Goal: Information Seeking & Learning: Understand process/instructions

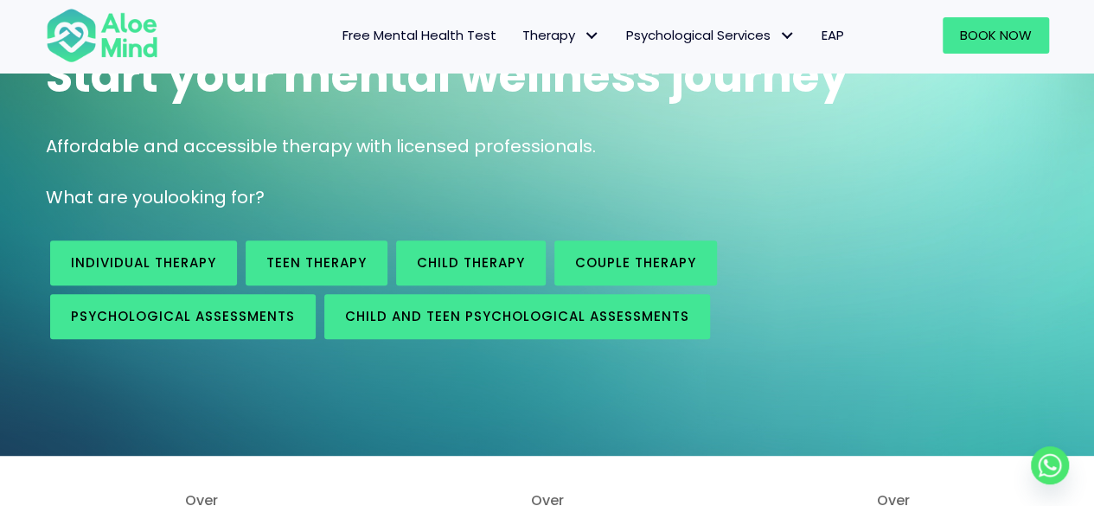
scroll to position [173, 0]
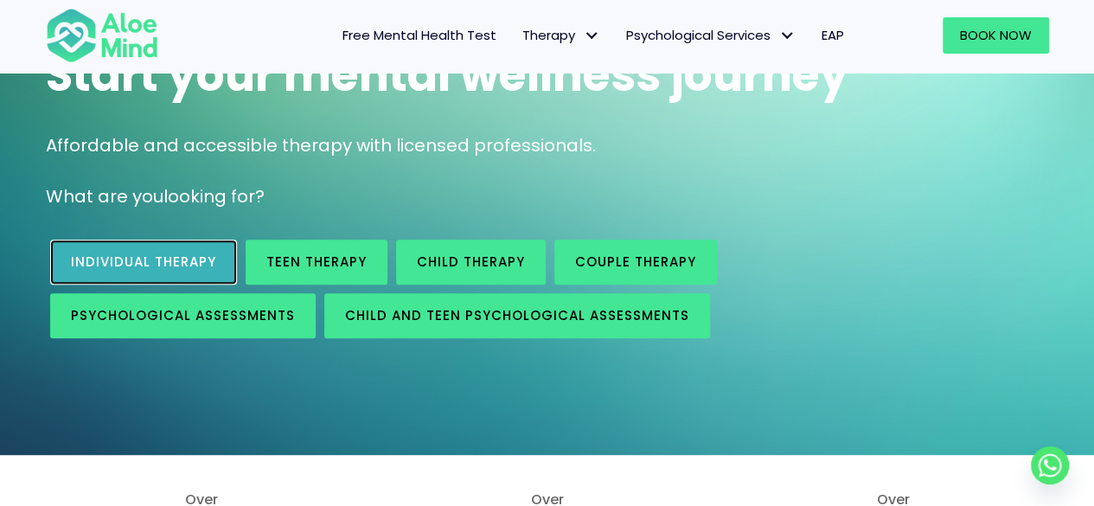
click at [124, 264] on span "Individual therapy" at bounding box center [143, 262] width 145 height 18
click at [155, 279] on link "Individual therapy" at bounding box center [143, 262] width 187 height 45
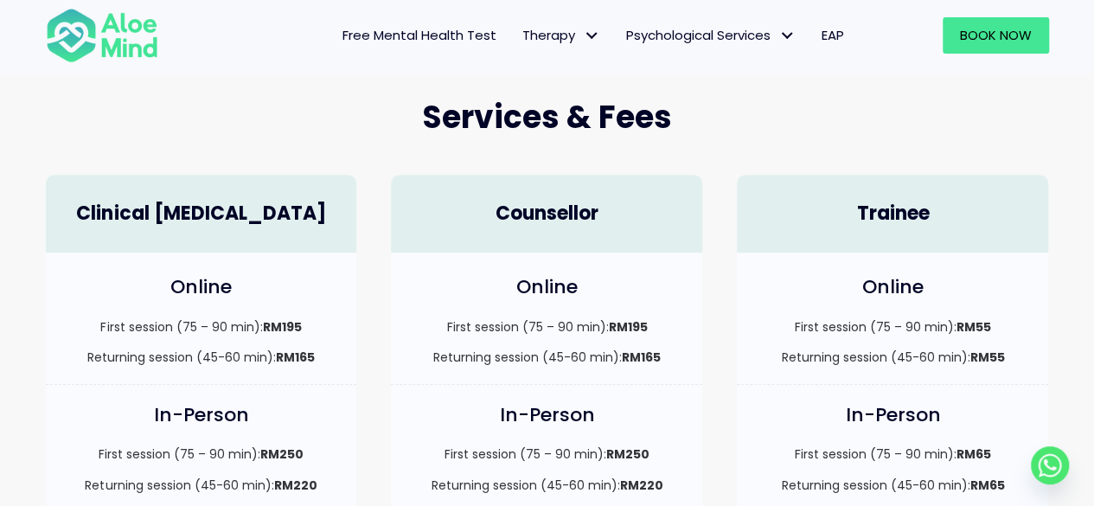
scroll to position [433, 0]
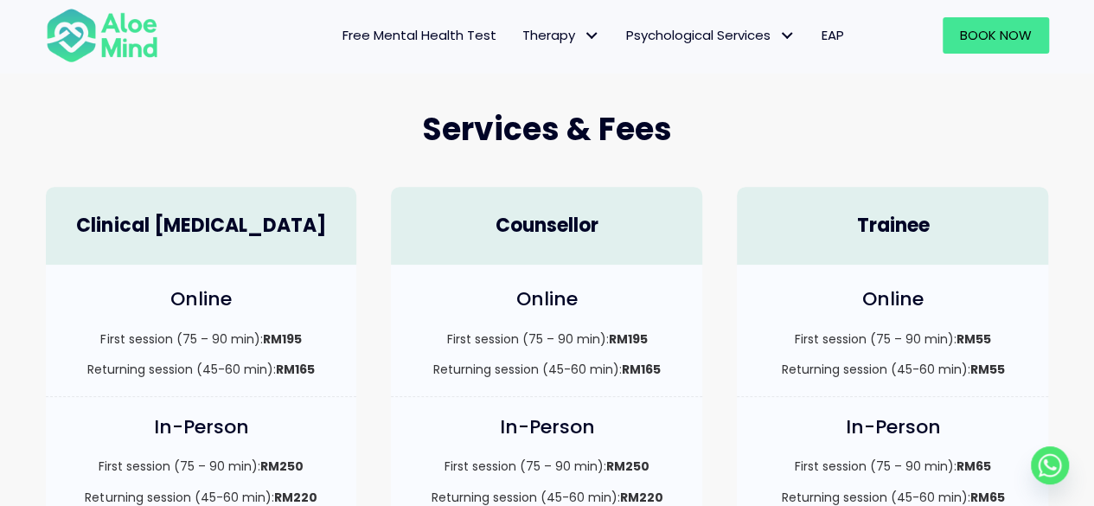
click at [1062, 157] on div "Services & Fees" at bounding box center [548, 130] width 1038 height 78
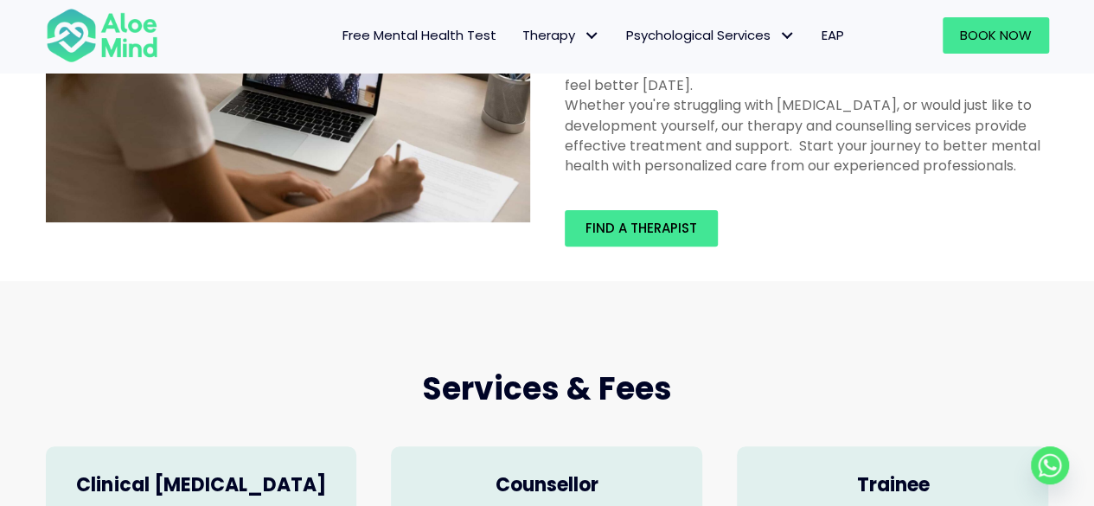
scroll to position [0, 0]
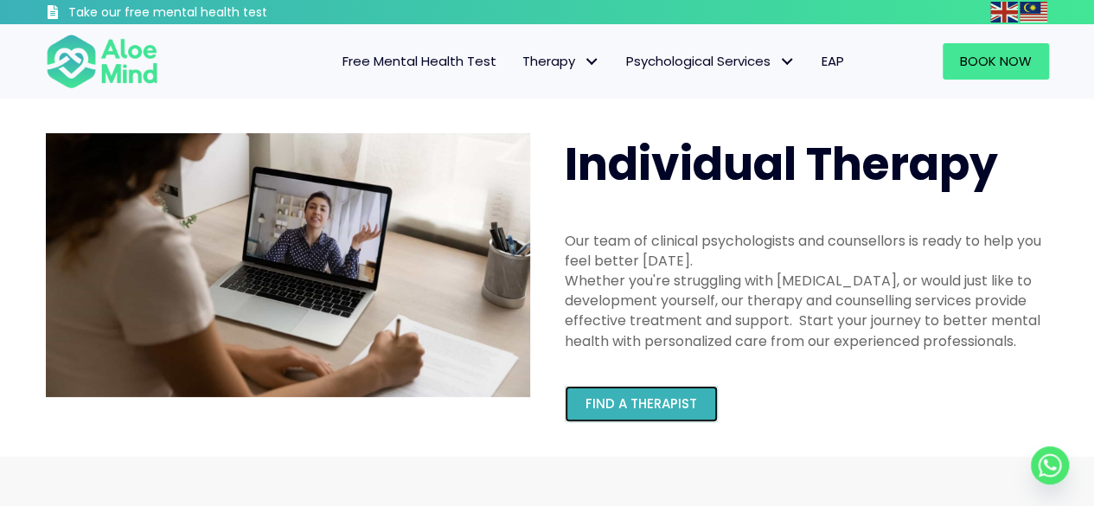
click at [629, 405] on span "Find a therapist" at bounding box center [642, 403] width 112 height 18
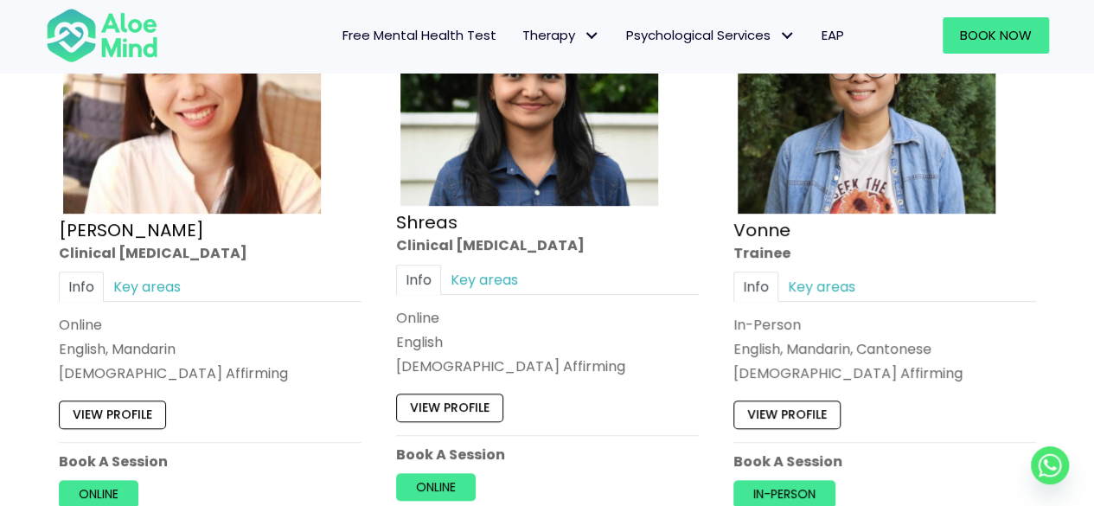
scroll to position [6920, 0]
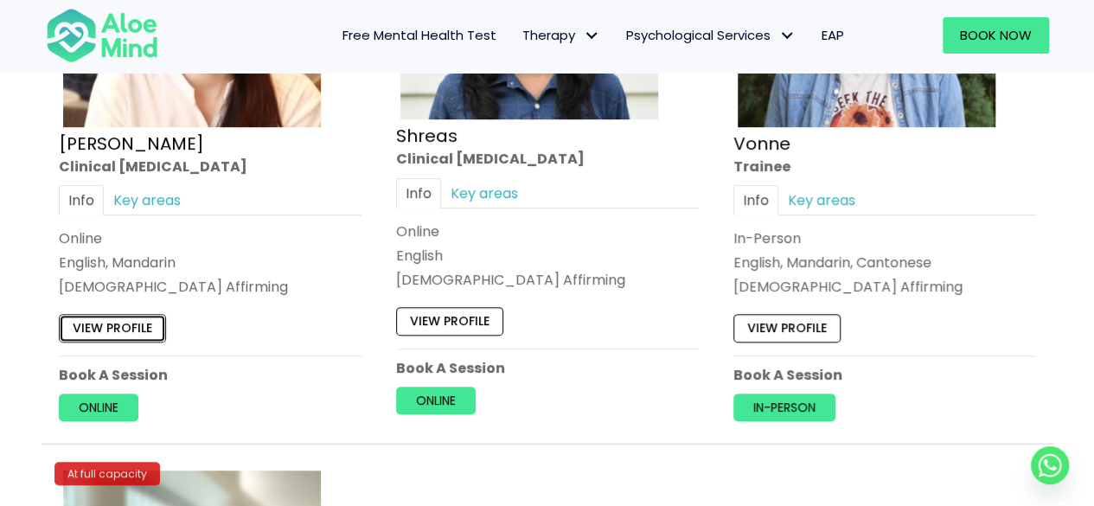
click at [83, 321] on link "View profile" at bounding box center [112, 329] width 107 height 28
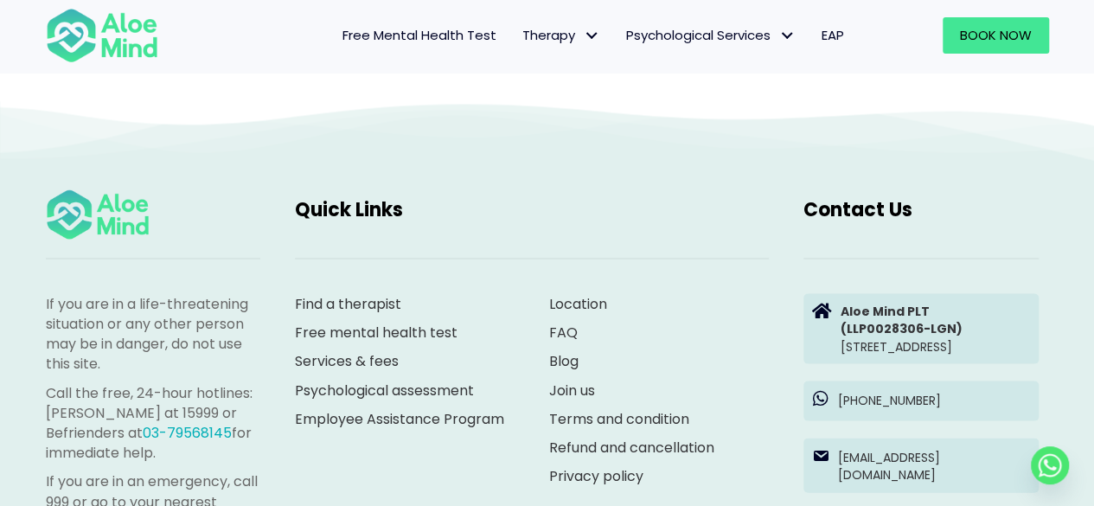
scroll to position [1644, 0]
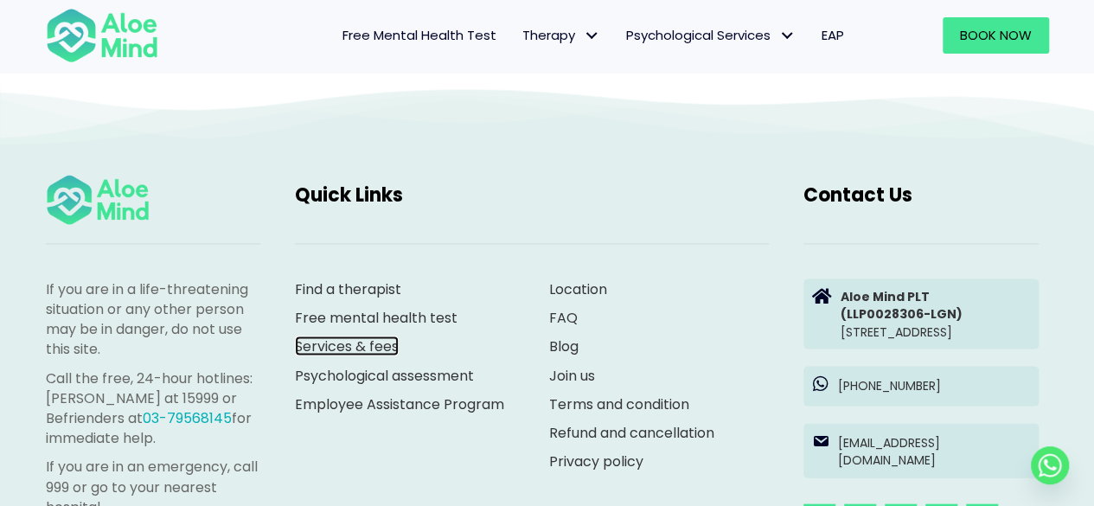
click at [334, 337] on link "Services & fees" at bounding box center [347, 347] width 104 height 20
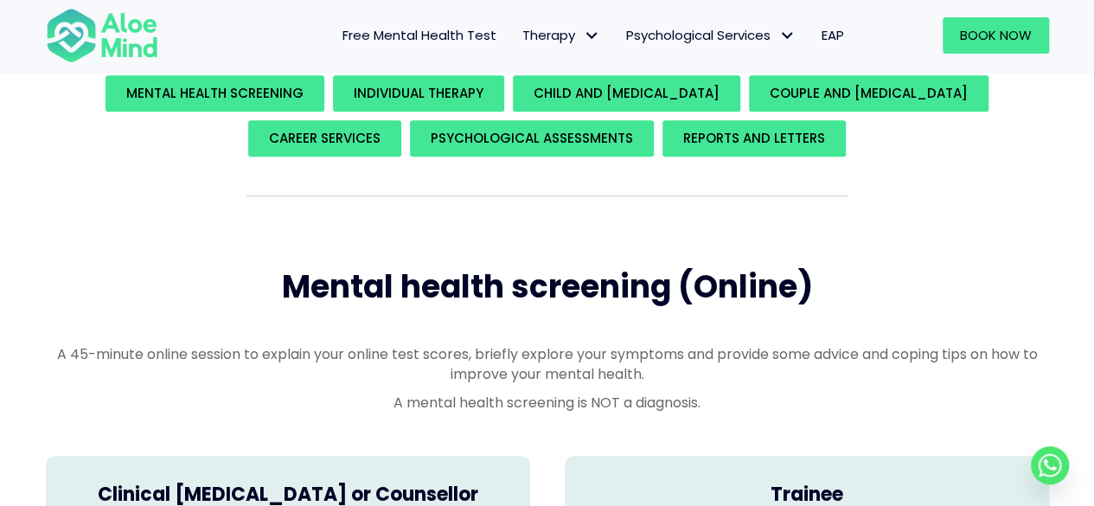
scroll to position [346, 0]
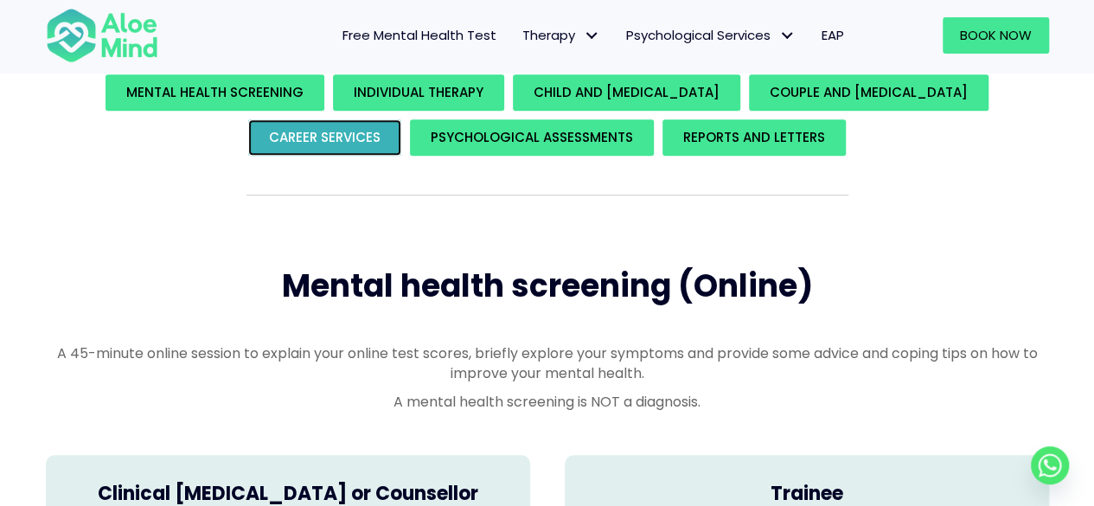
click at [351, 138] on span "Career Services" at bounding box center [325, 137] width 112 height 18
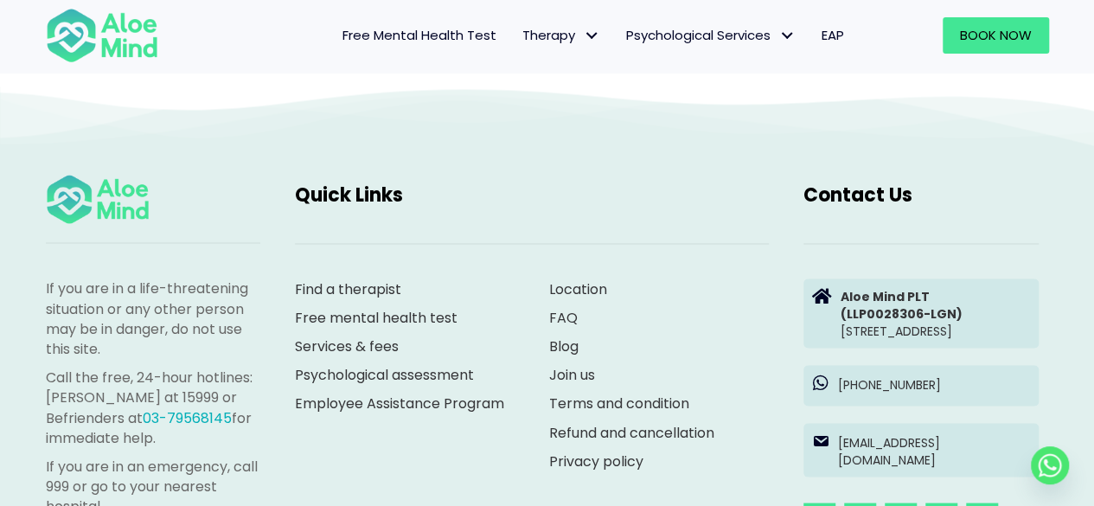
scroll to position [4875, 0]
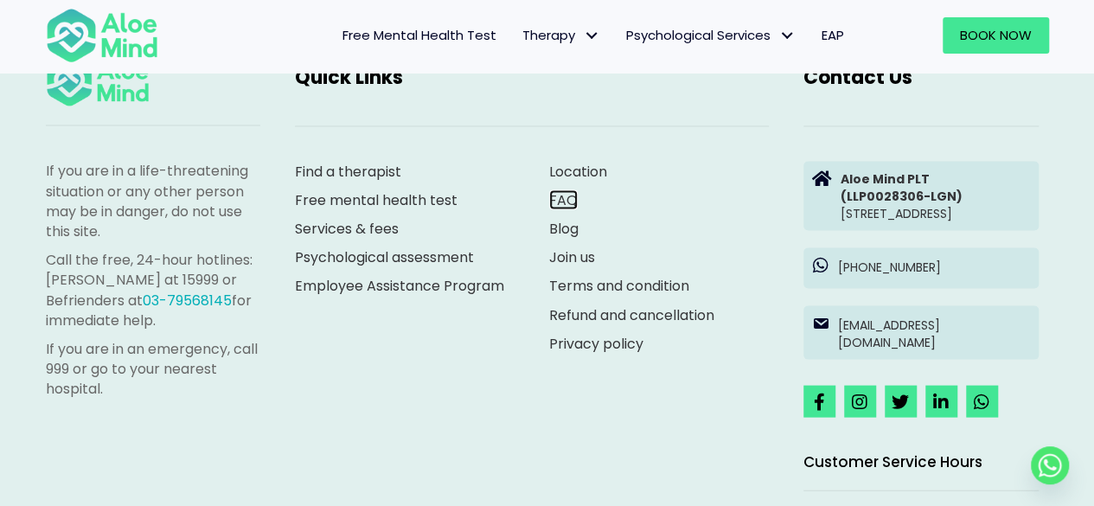
click at [567, 189] on link "FAQ" at bounding box center [563, 199] width 29 height 20
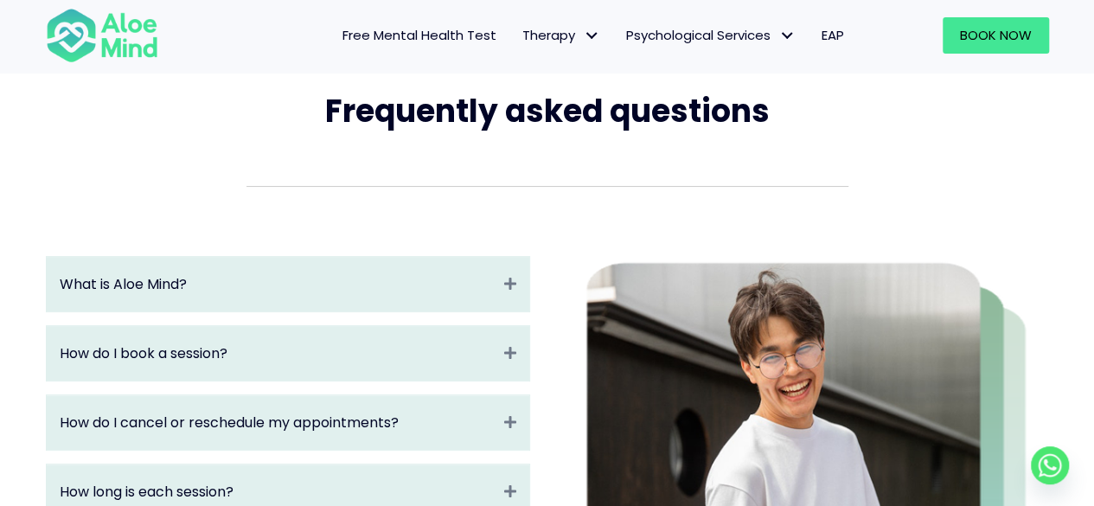
scroll to position [87, 0]
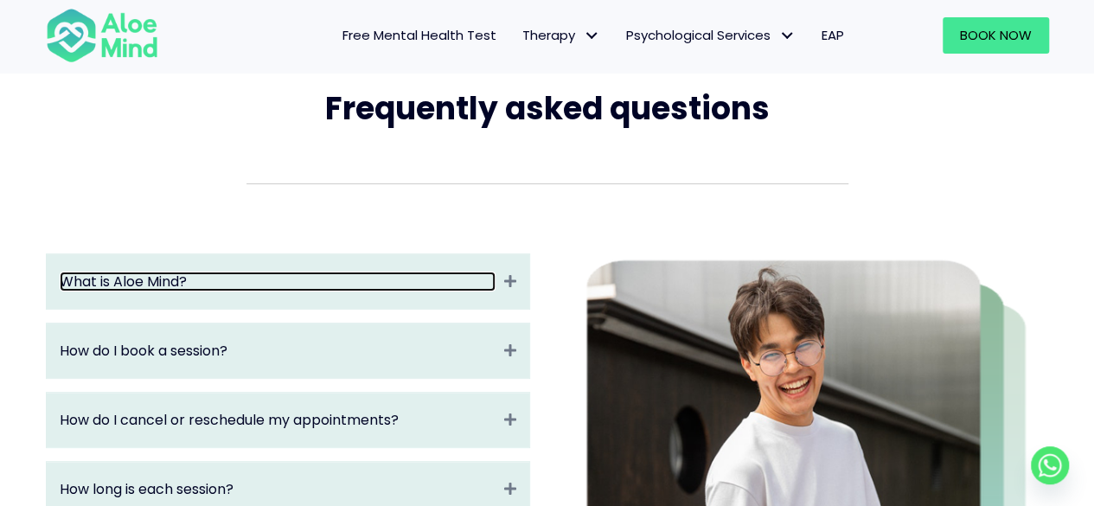
click at [298, 291] on link "What is Aloe Mind?" at bounding box center [278, 282] width 436 height 20
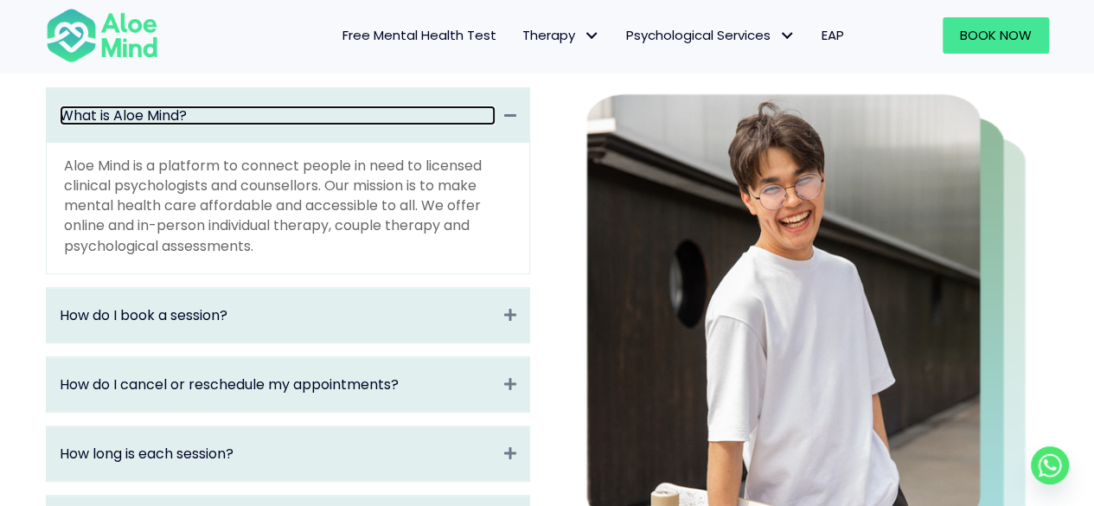
scroll to position [260, 0]
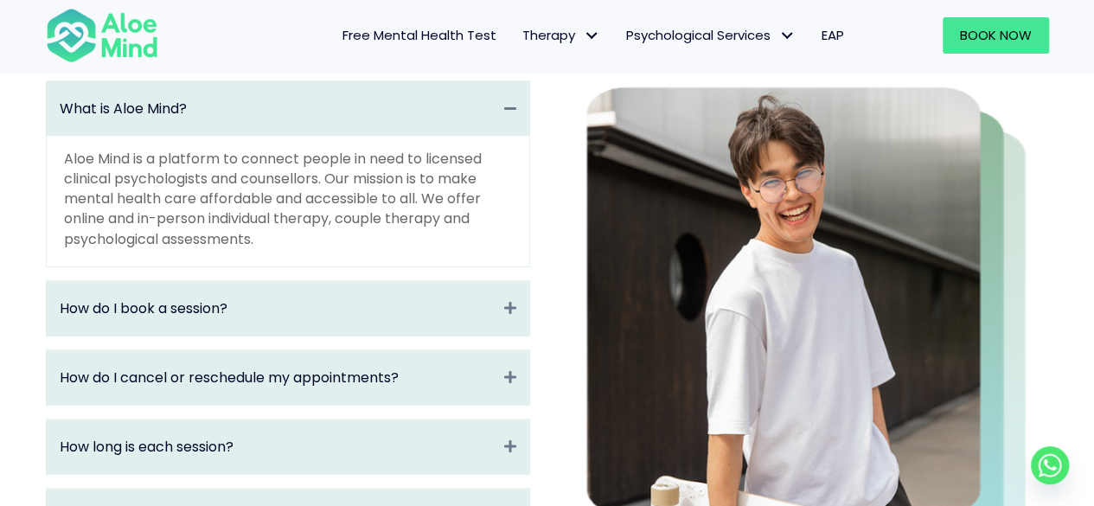
click at [292, 297] on div "How do I book a session? Expand" at bounding box center [288, 308] width 483 height 54
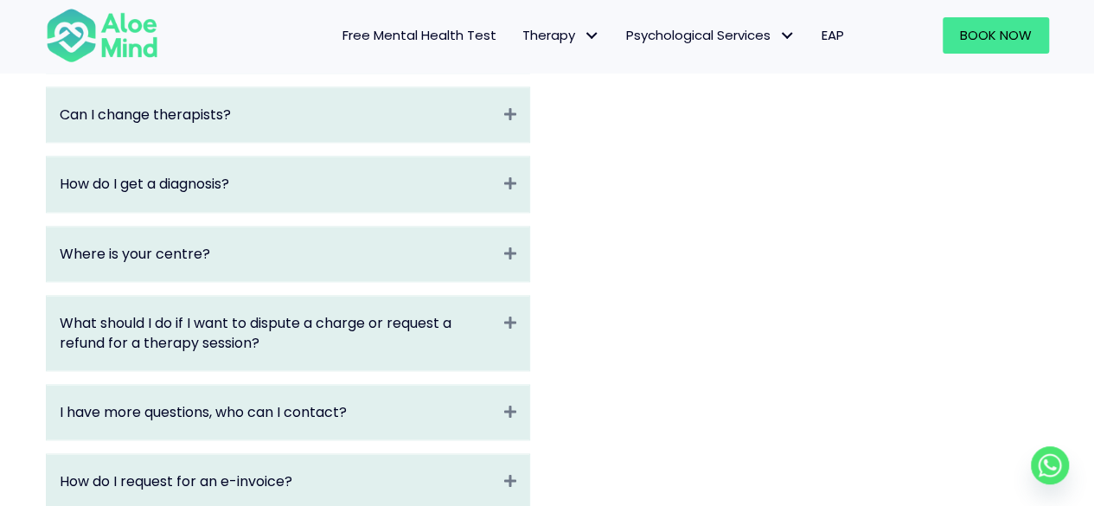
scroll to position [1038, 0]
